Goal: Task Accomplishment & Management: Manage account settings

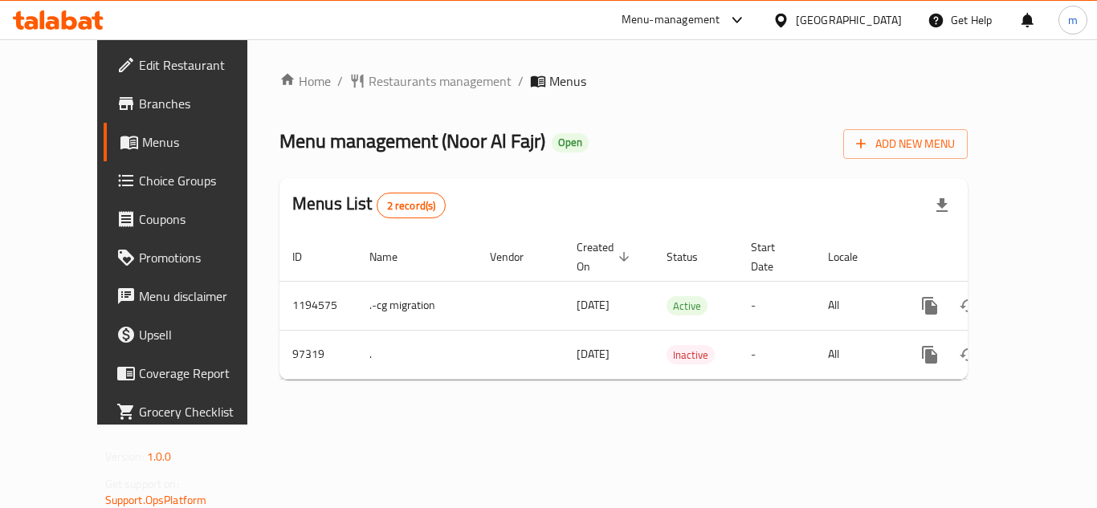
click at [689, 22] on div "Menu-management" at bounding box center [671, 19] width 99 height 19
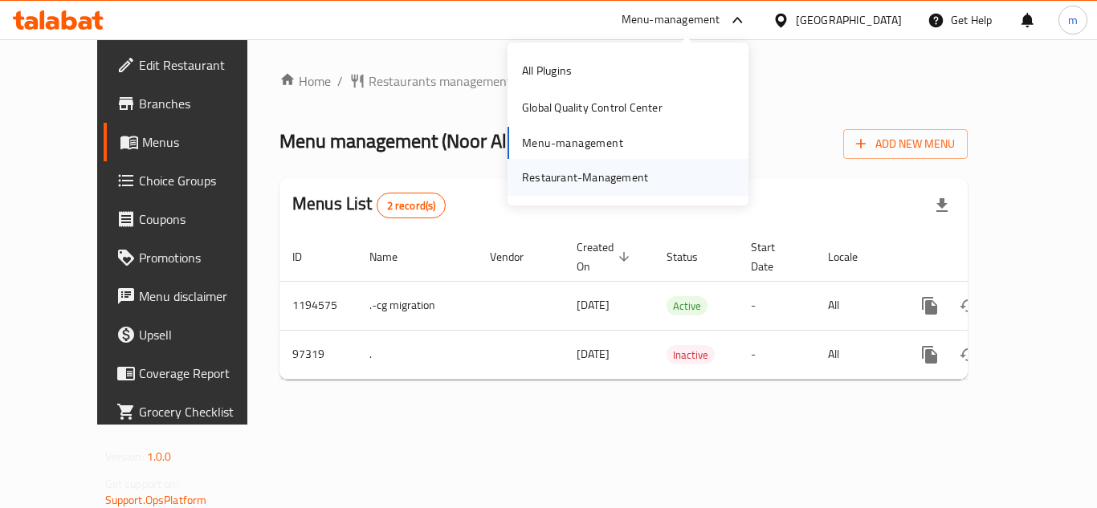
click at [548, 181] on div "Restaurant-Management" at bounding box center [585, 178] width 126 height 18
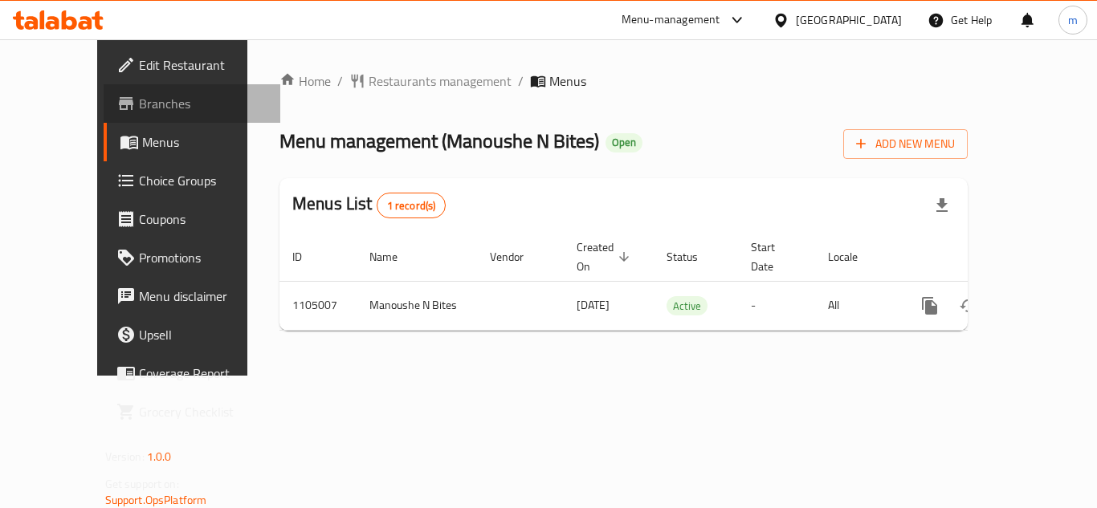
click at [139, 108] on span "Branches" at bounding box center [203, 103] width 128 height 19
